Goal: Task Accomplishment & Management: Manage account settings

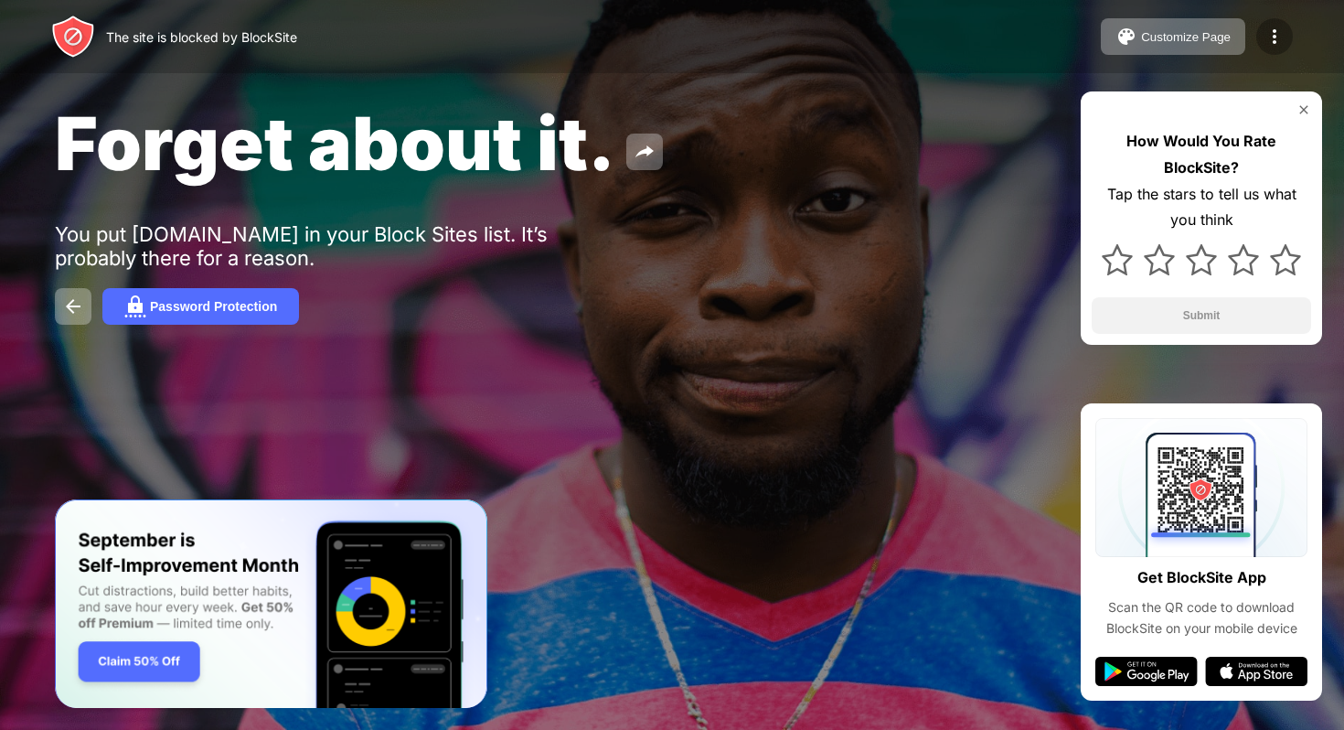
click at [1282, 30] on img at bounding box center [1275, 37] width 22 height 22
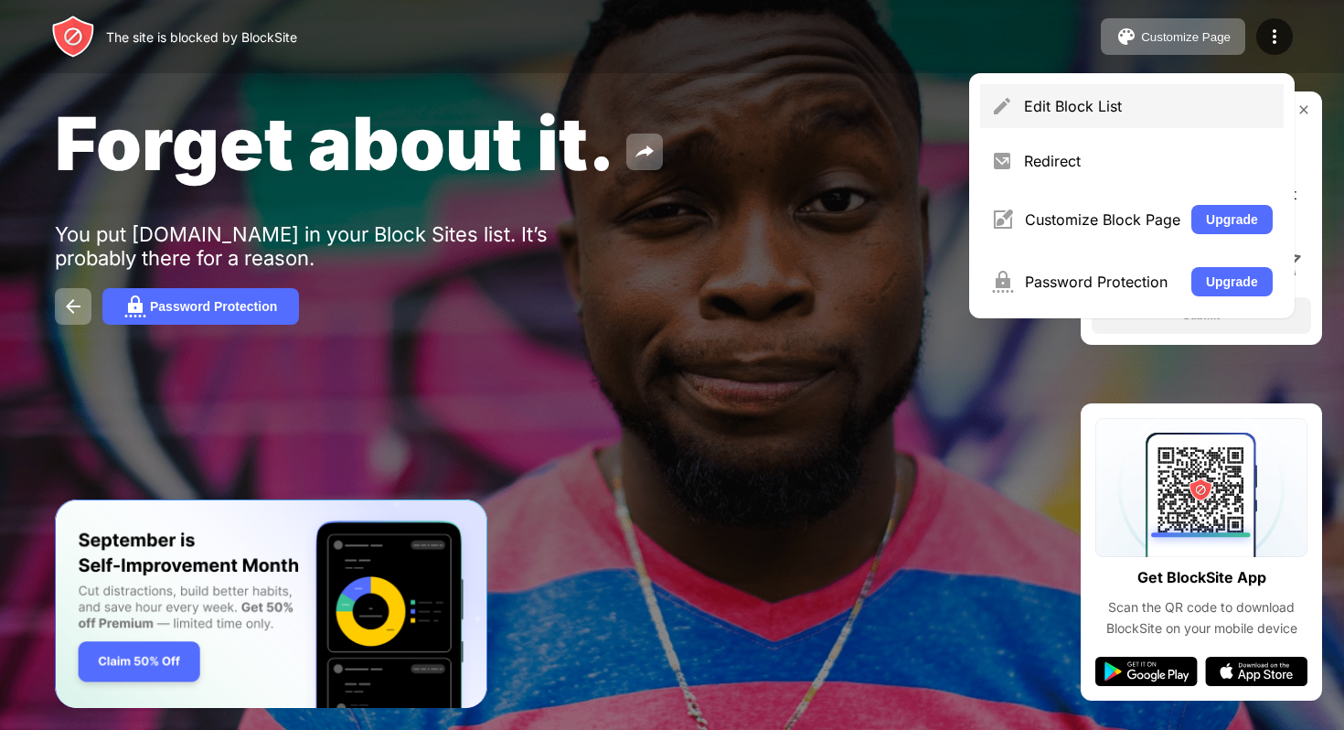
click at [1023, 124] on div "Edit Block List" at bounding box center [1132, 106] width 304 height 44
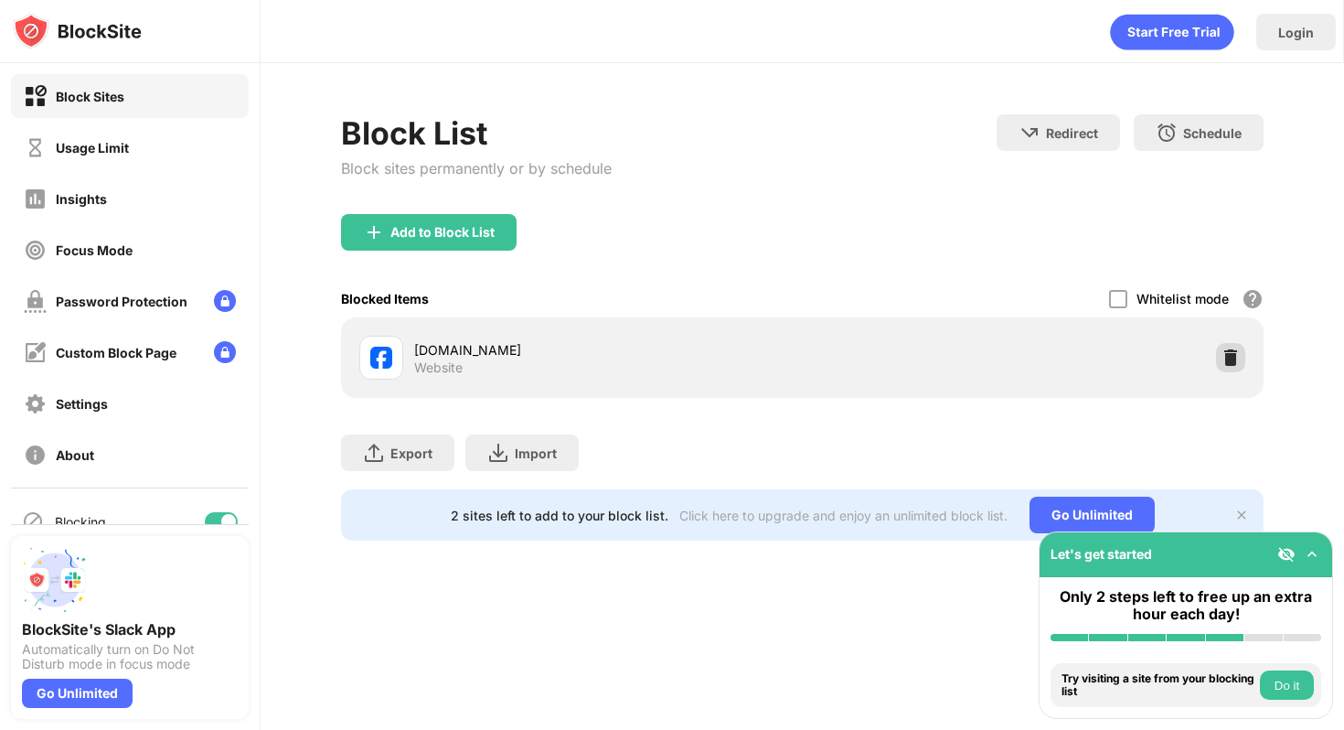
click at [1218, 351] on div at bounding box center [1230, 357] width 29 height 29
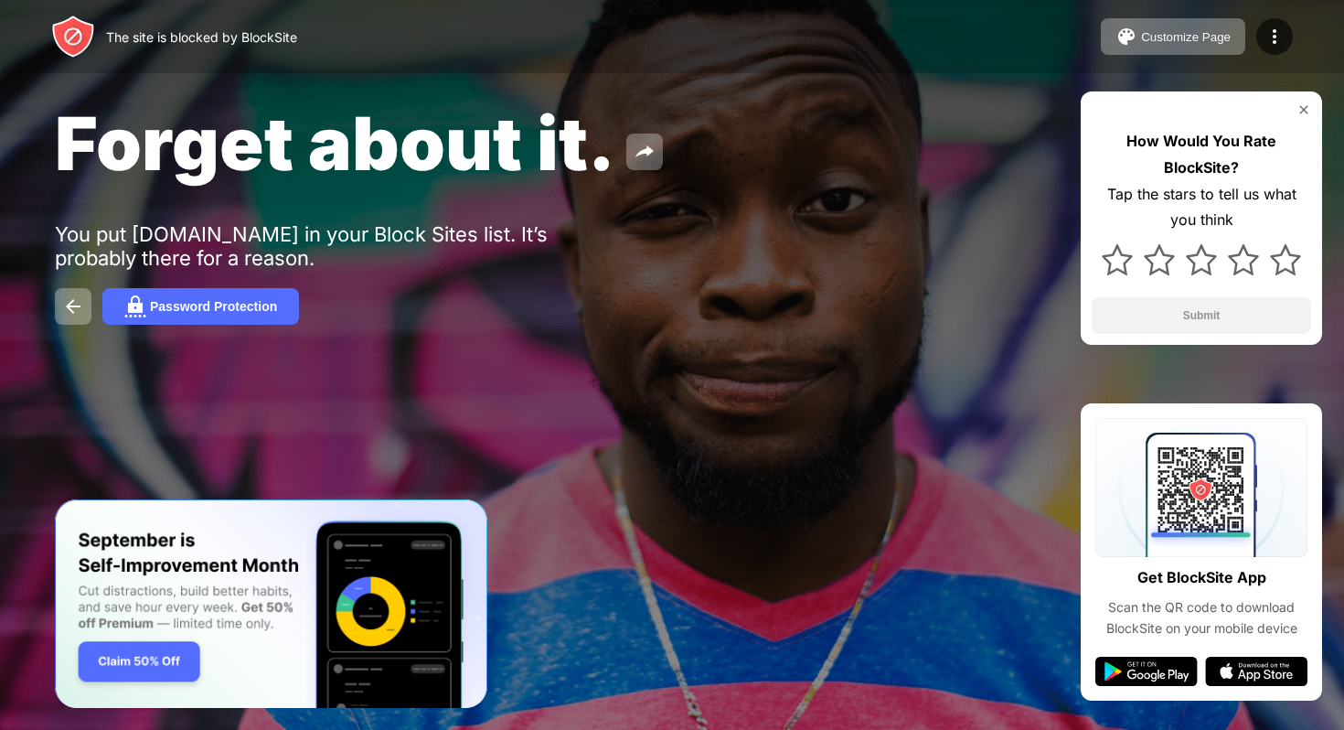
drag, startPoint x: 1272, startPoint y: 42, endPoint x: 1251, endPoint y: 42, distance: 21.0
click at [1272, 42] on img at bounding box center [1275, 37] width 22 height 22
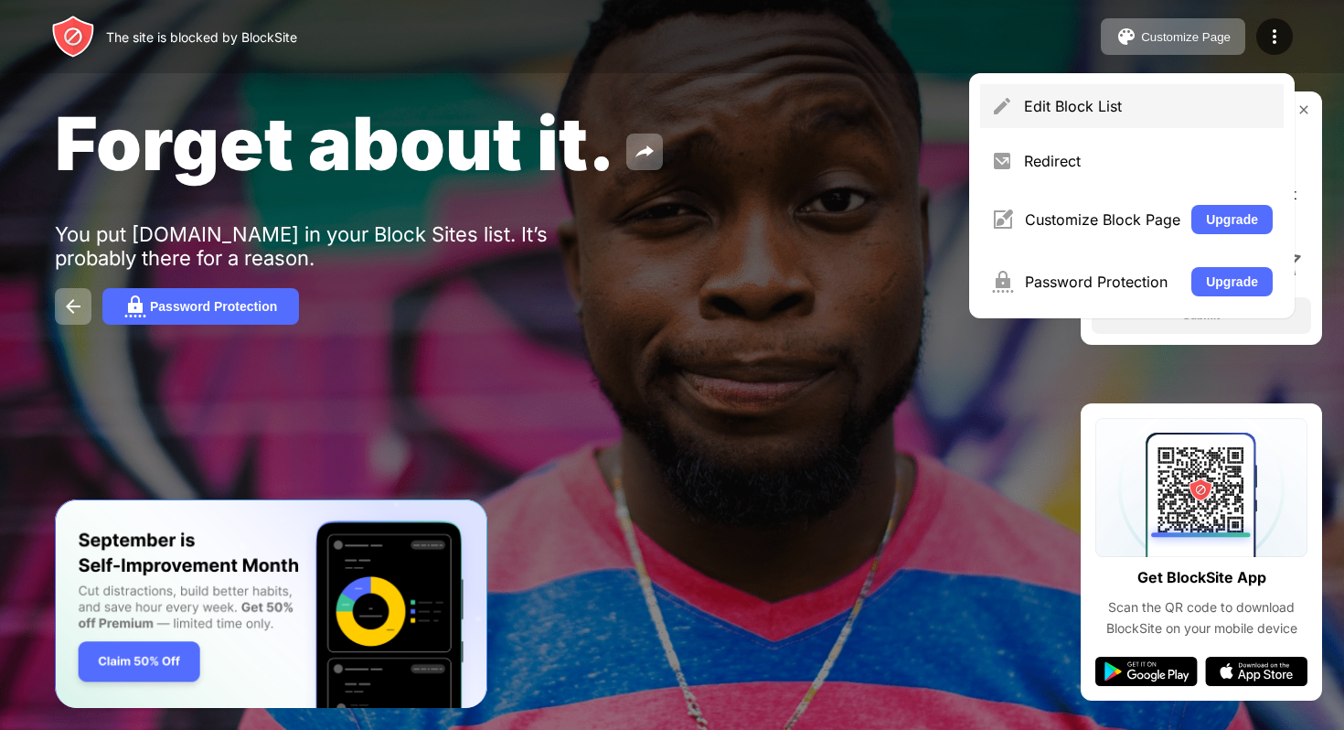
click at [1001, 111] on img at bounding box center [1002, 106] width 22 height 22
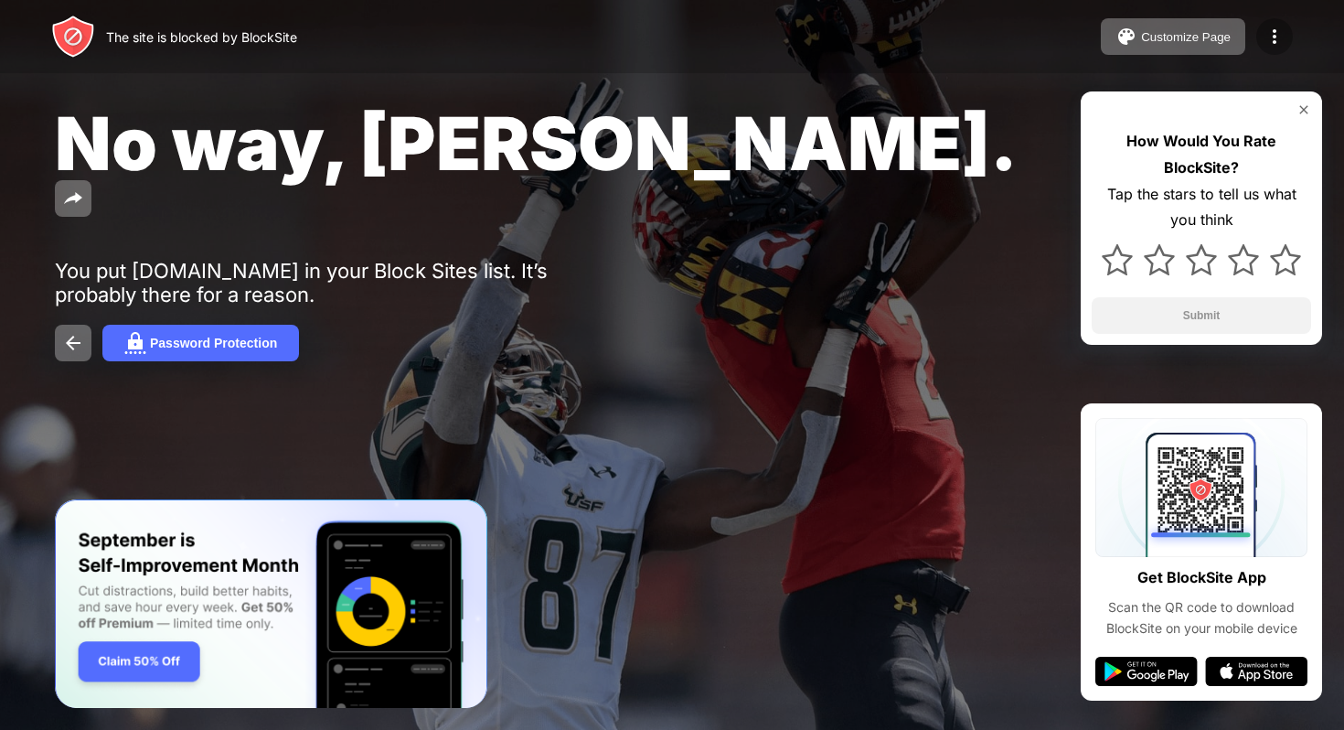
click at [1280, 42] on img at bounding box center [1275, 37] width 22 height 22
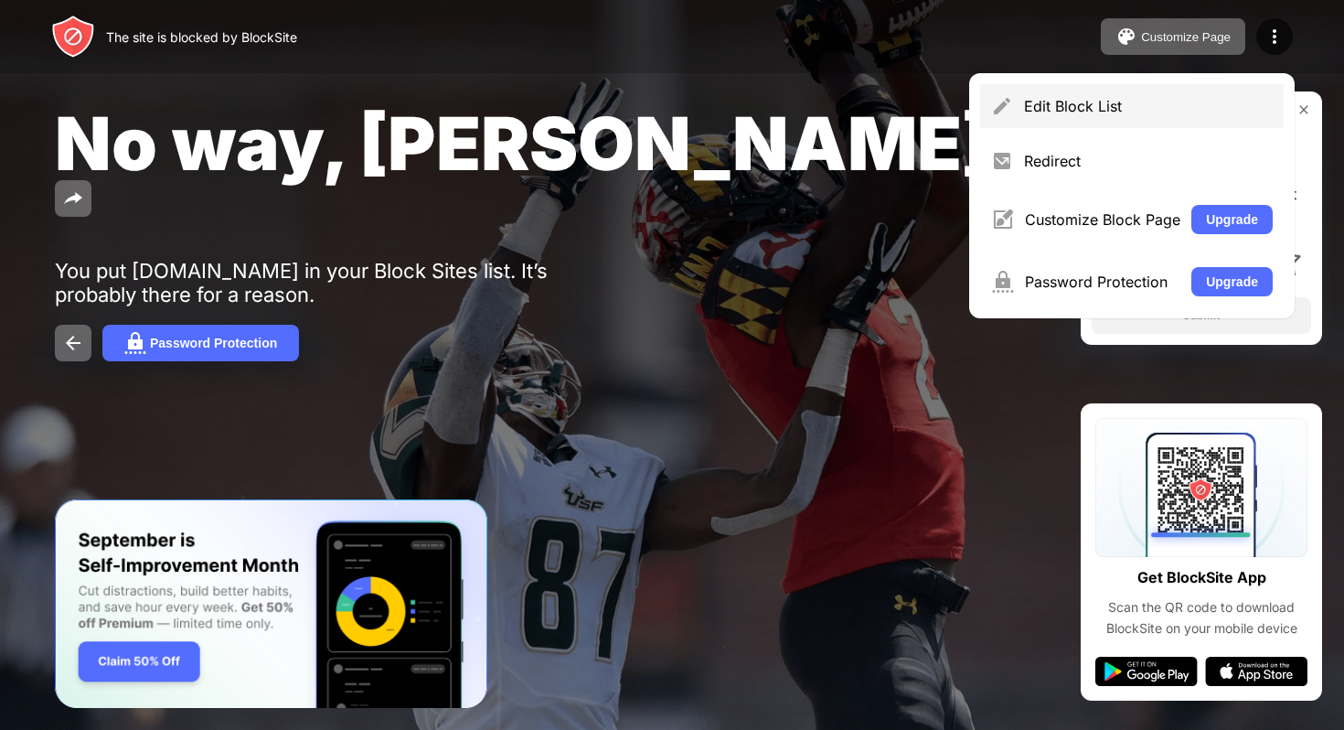
click at [1016, 103] on div "Edit Block List" at bounding box center [1132, 106] width 304 height 44
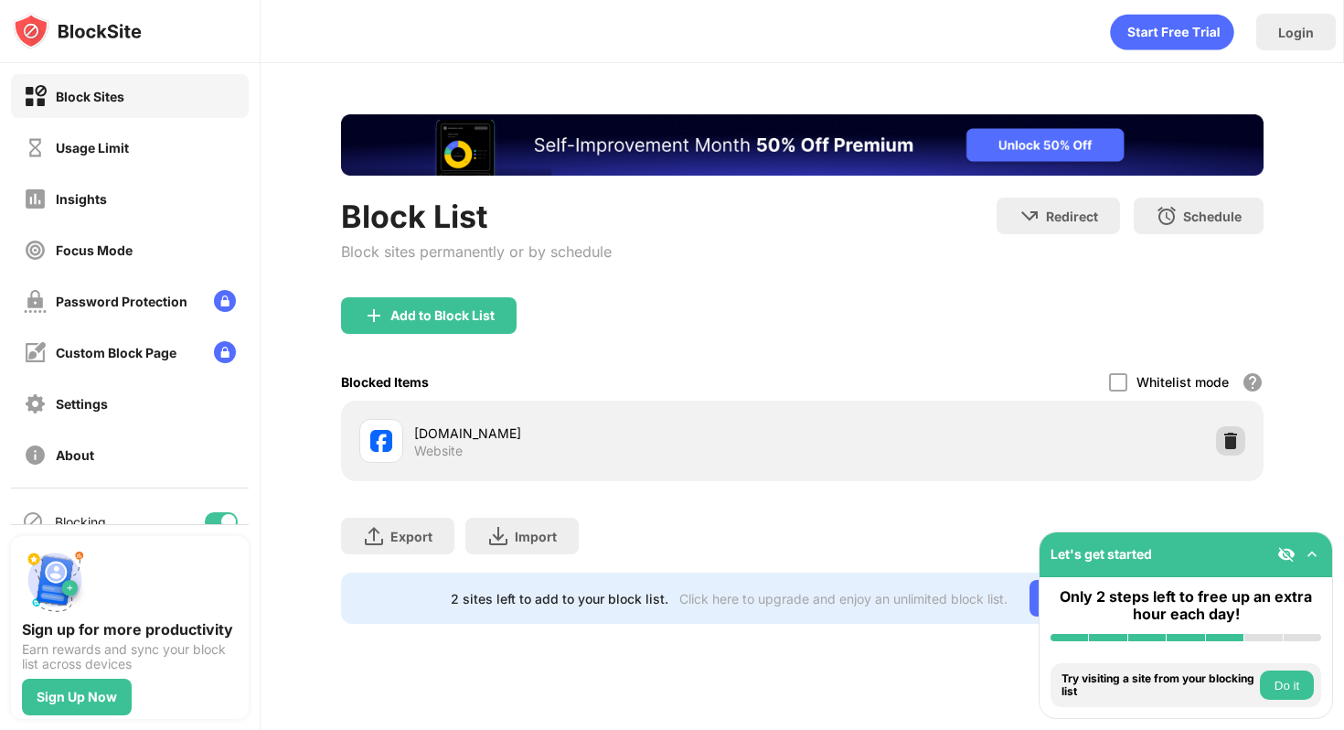
click at [1228, 452] on div at bounding box center [1230, 440] width 29 height 29
